Goal: Task Accomplishment & Management: Manage account settings

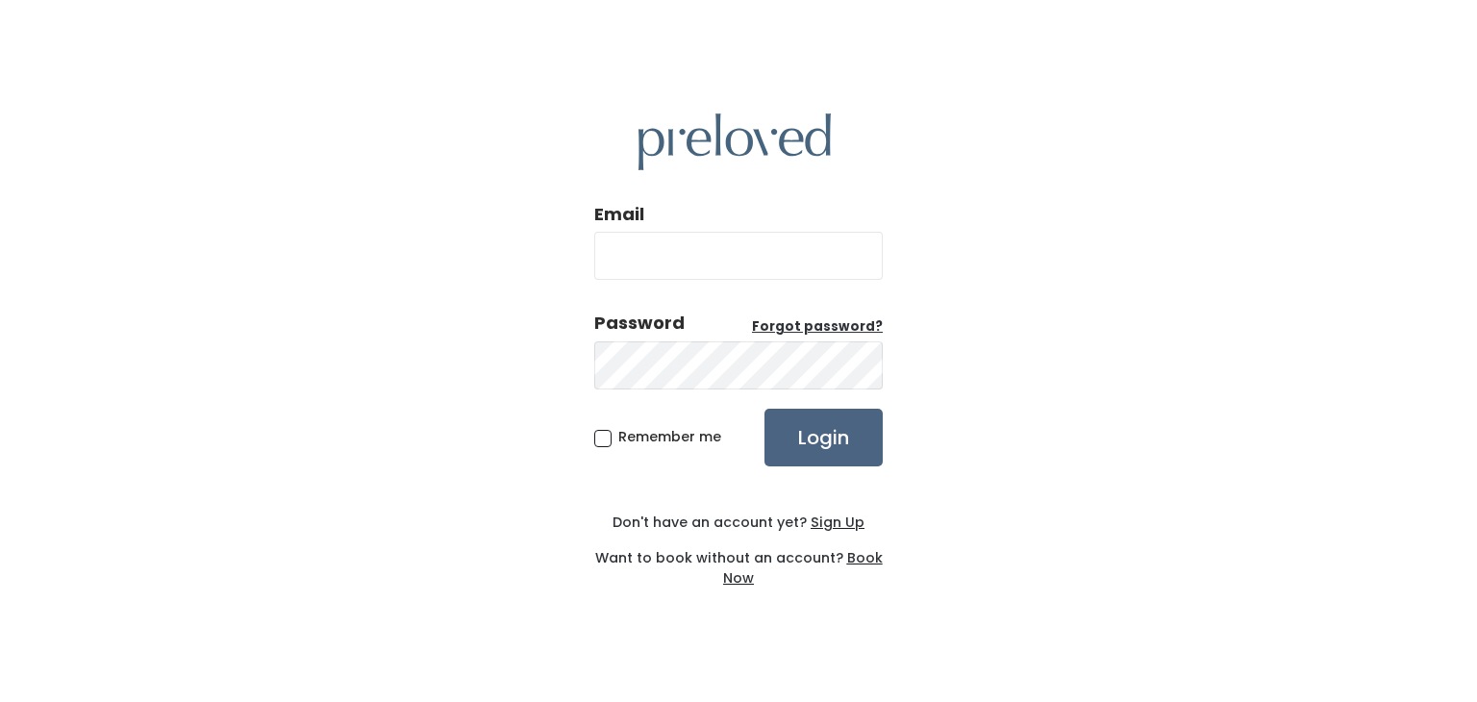
type input "[PERSON_NAME][EMAIL_ADDRESS][DOMAIN_NAME]"
click at [804, 447] on input "Login" at bounding box center [823, 438] width 118 height 58
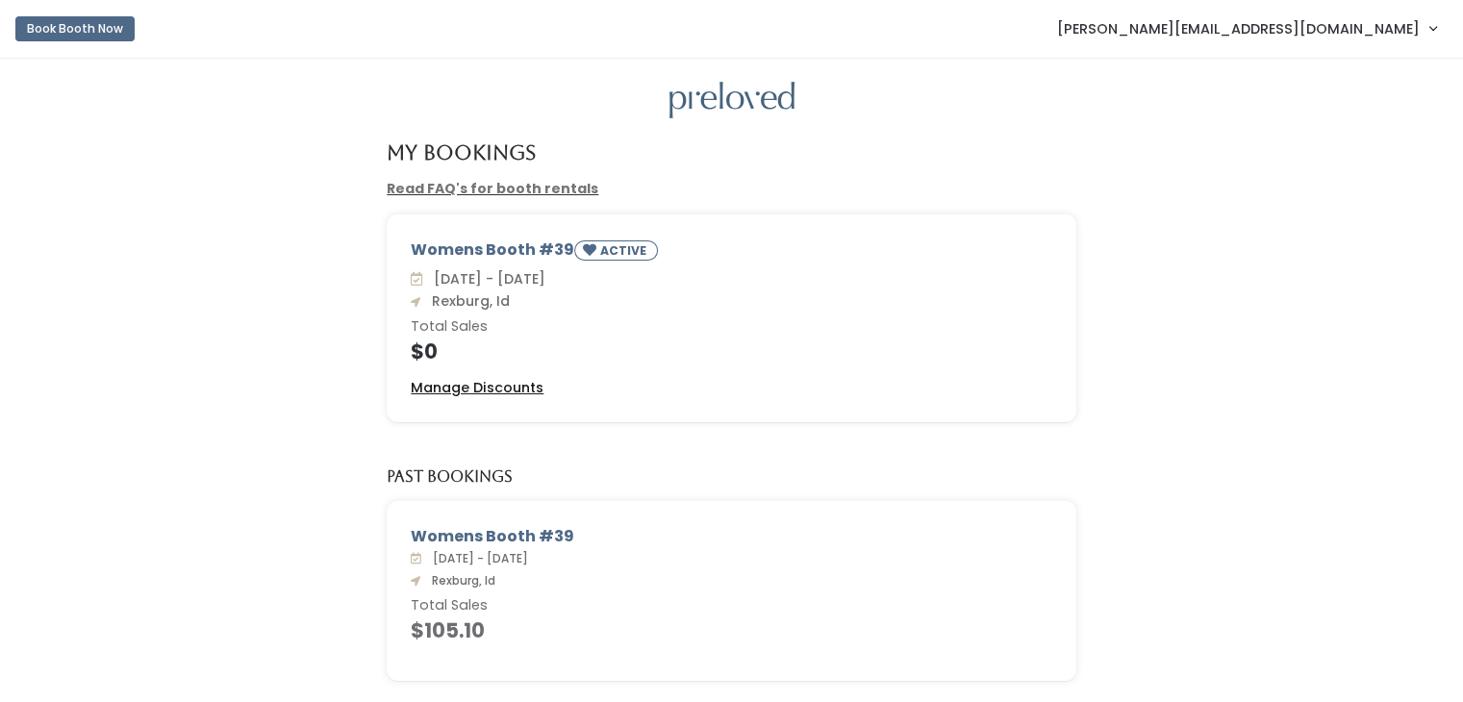
click at [469, 386] on u "Manage Discounts" at bounding box center [477, 387] width 133 height 19
